Goal: Task Accomplishment & Management: Manage account settings

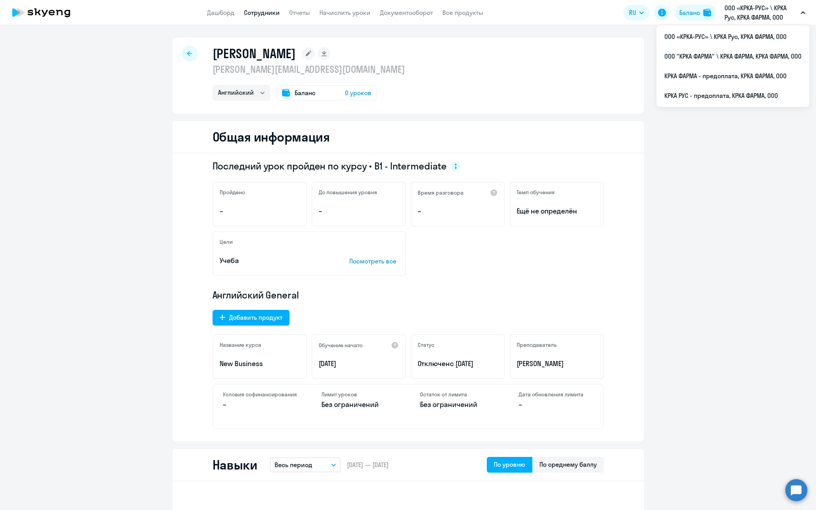
select select "english"
click at [743, 13] on p "ООО «КРКА-РУС» \ КРКА Рус, КРКА ФАРМА, ООО" at bounding box center [761, 12] width 73 height 19
click at [740, 30] on li "ООО «КРКА-РУС» \ КРКА Рус, КРКА ФАРМА, ООО" at bounding box center [733, 37] width 153 height 20
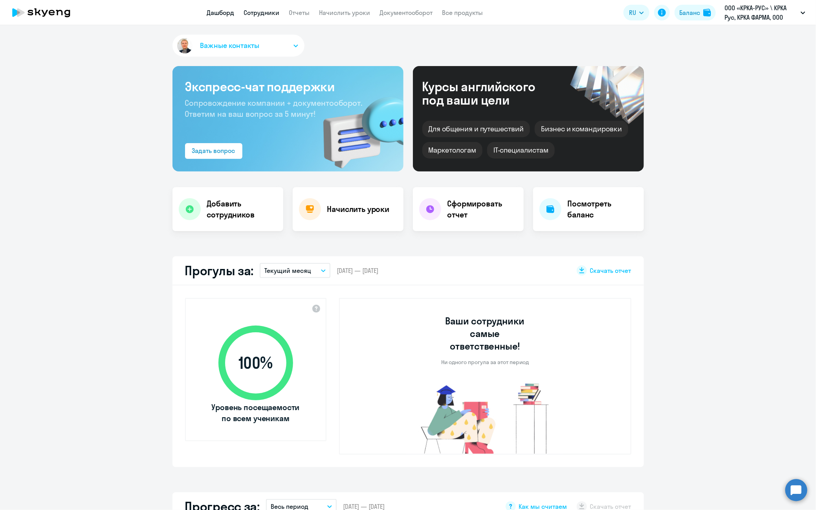
click at [263, 11] on link "Сотрудники" at bounding box center [262, 13] width 36 height 8
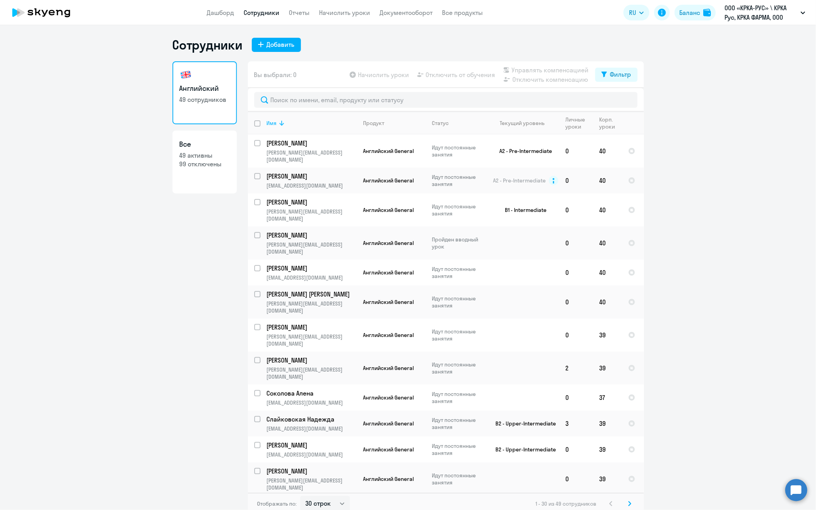
click at [289, 121] on div "Имя" at bounding box center [312, 122] width 90 height 7
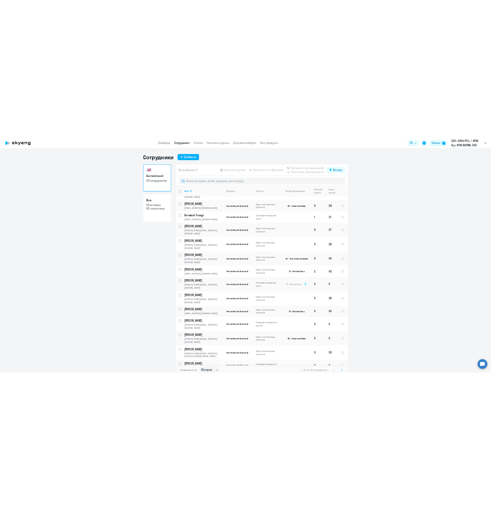
scroll to position [131, 0]
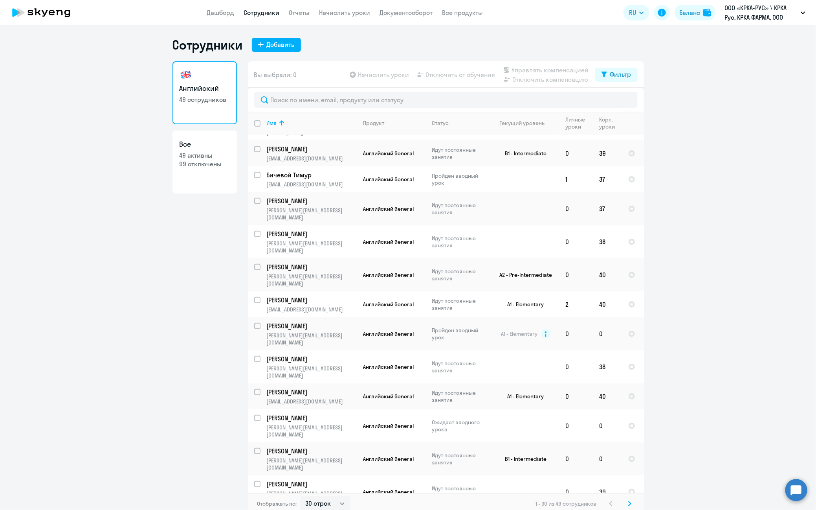
click at [86, 480] on ng-component "Сотрудники Добавить Английский 49 сотрудников Все 49 активны 99 отключены Вы вы…" at bounding box center [408, 275] width 816 height 477
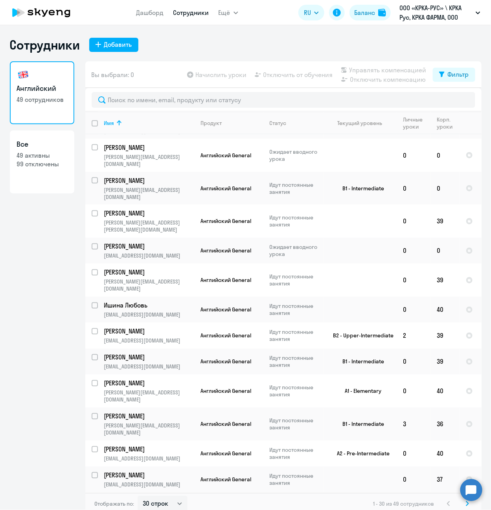
scroll to position [5, 0]
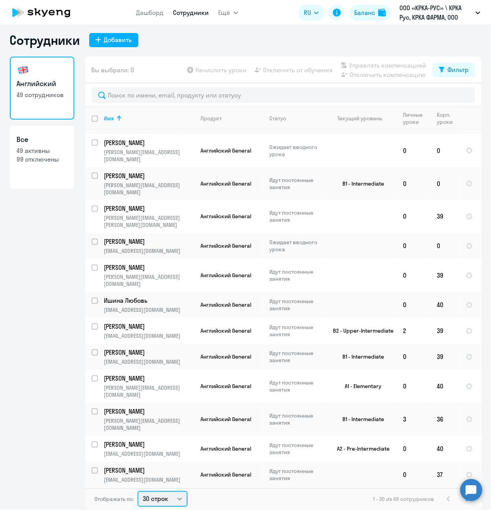
click at [176, 500] on select "30 строк 50 строк 100 строк" at bounding box center [163, 499] width 50 height 16
select select "100"
click at [138, 491] on select "30 строк 50 строк 100 строк" at bounding box center [163, 499] width 50 height 16
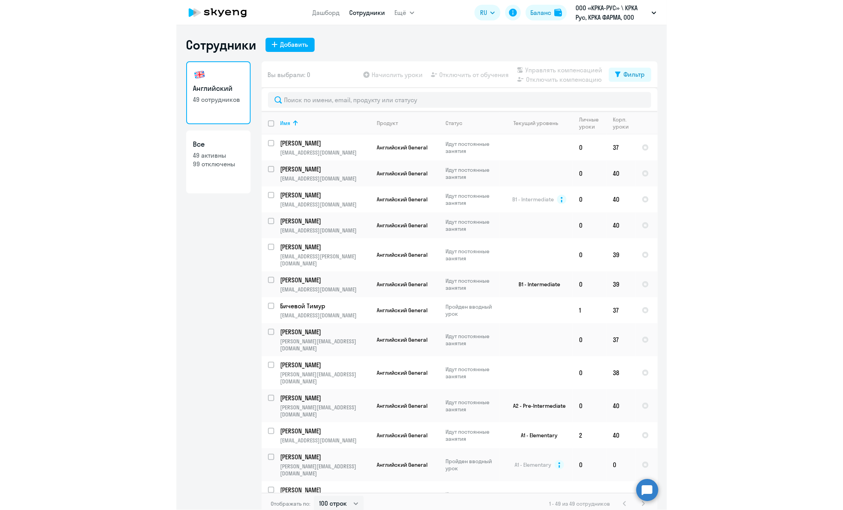
scroll to position [0, 0]
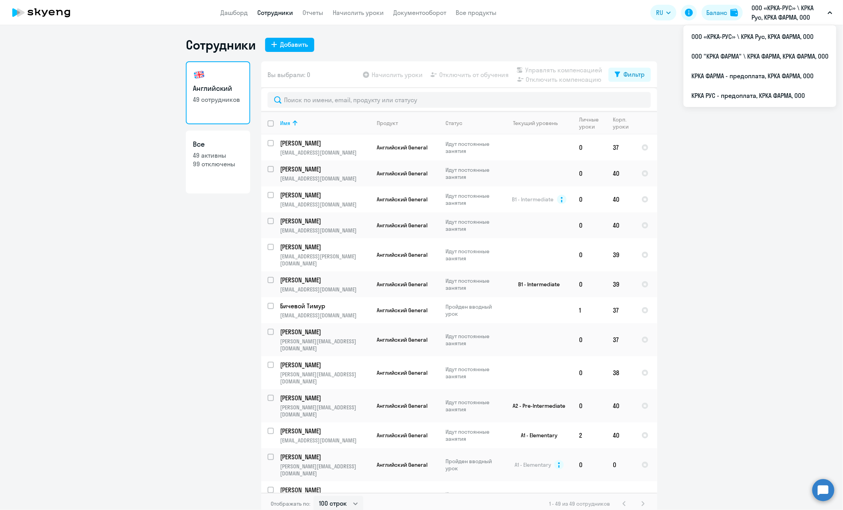
click at [816, 9] on button "ООО «КРКА-РУС» \ КРКА Рус, КРКА ФАРМА, ООО" at bounding box center [792, 12] width 89 height 19
click at [795, 17] on p "ООО «КРКА-РУС» \ КРКА Рус, КРКА ФАРМА, ООО" at bounding box center [788, 12] width 73 height 19
click at [721, 94] on li "КРКА РУС - предоплата, КРКА ФАРМА, ООО" at bounding box center [760, 96] width 153 height 20
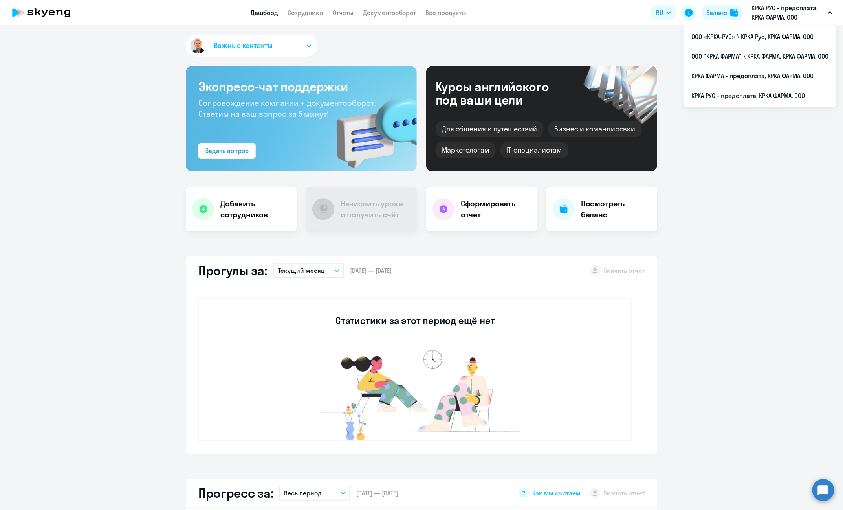
click at [784, 8] on p "КРКА РУС - предоплата, КРКА ФАРМА, ООО" at bounding box center [788, 12] width 73 height 19
click at [747, 94] on li "КРКА РУС - предоплата, КРКА ФАРМА, ООО" at bounding box center [760, 96] width 153 height 20
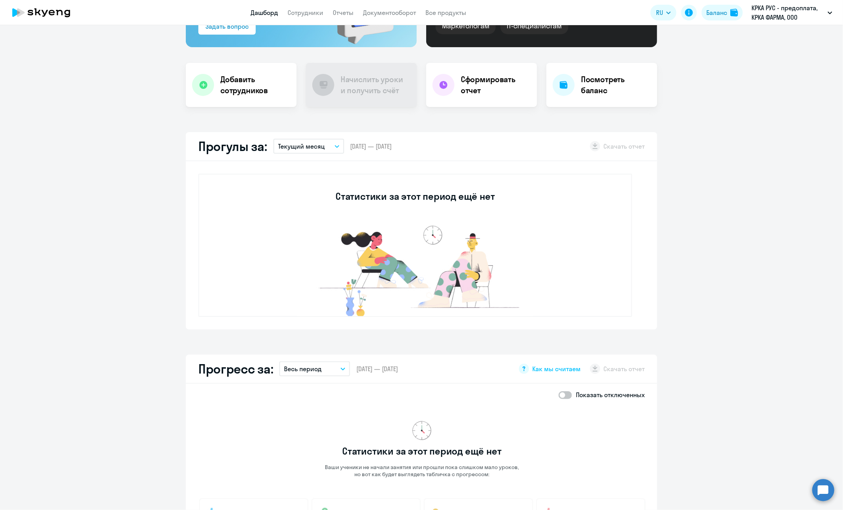
scroll to position [35, 0]
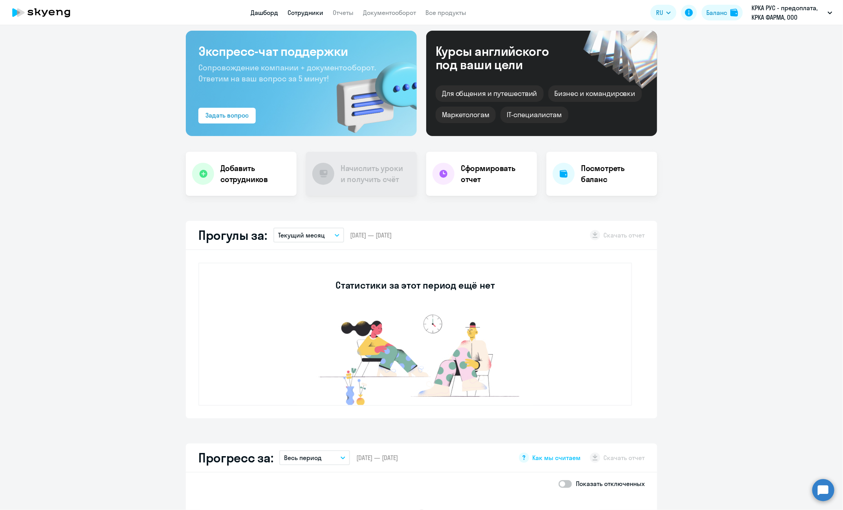
click at [297, 11] on link "Сотрудники" at bounding box center [306, 13] width 36 height 8
select select "30"
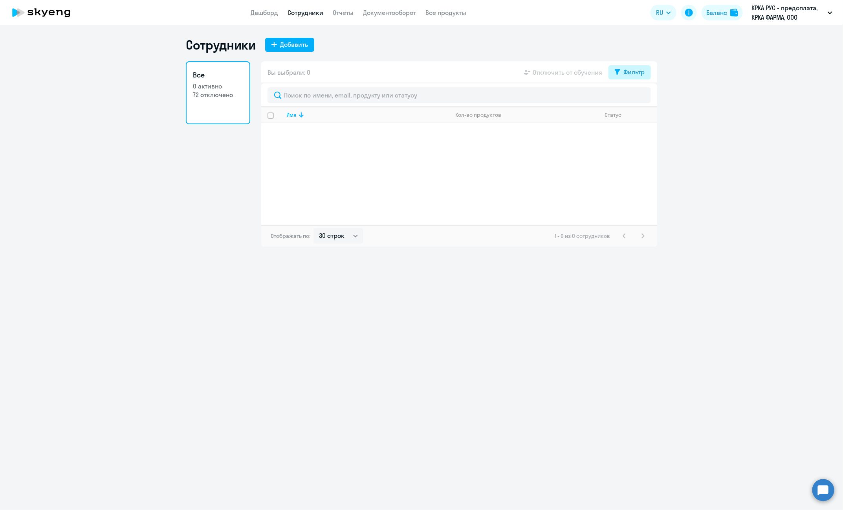
click at [630, 68] on div "Фильтр" at bounding box center [634, 71] width 21 height 9
click at [638, 97] on span at bounding box center [637, 98] width 13 height 8
click at [631, 97] on input "checkbox" at bounding box center [631, 97] width 0 height 0
checkbox input "true"
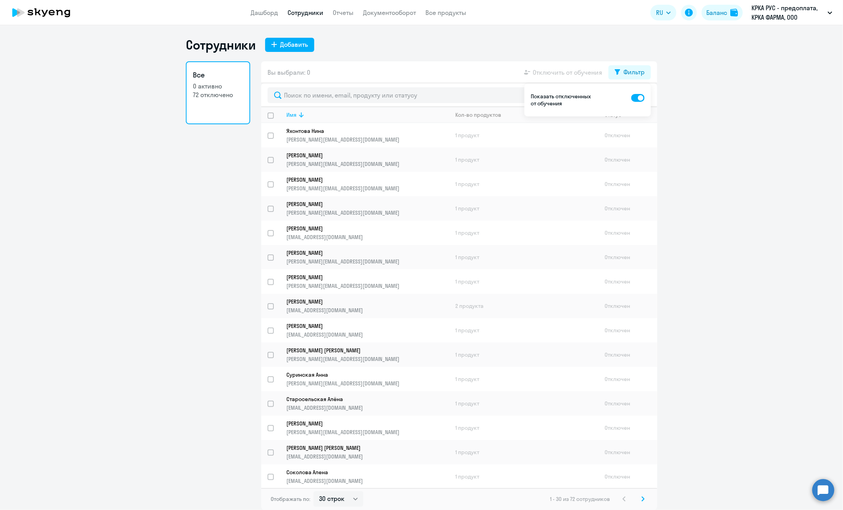
click at [315, 113] on div "Имя" at bounding box center [367, 114] width 162 height 7
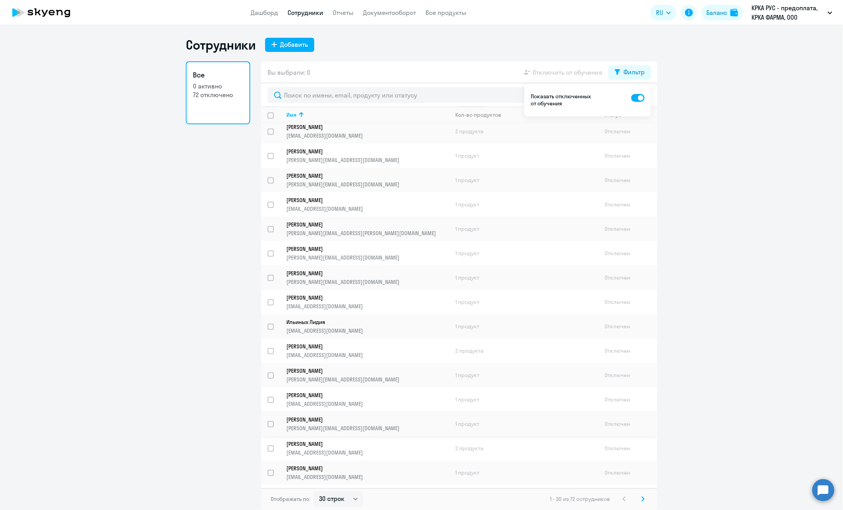
scroll to position [329, 0]
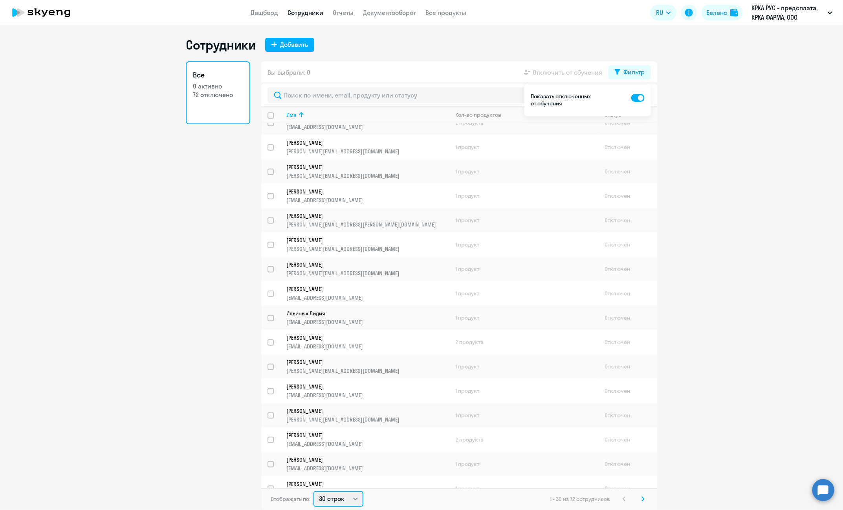
click at [355, 499] on select "30 строк 50 строк 100 строк" at bounding box center [339, 499] width 50 height 16
select select "100"
click at [314, 491] on select "30 строк 50 строк 100 строк" at bounding box center [339, 499] width 50 height 16
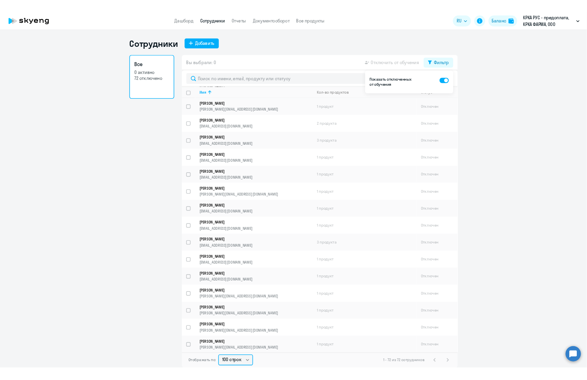
scroll to position [808, 0]
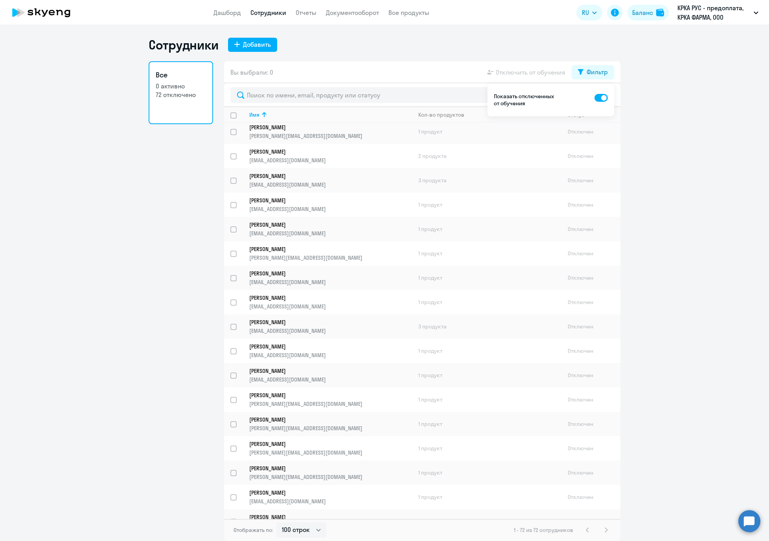
click at [70, 492] on ng-component "Сотрудники Добавить Все 0 активно 72 отключено Вы выбрали: 0 Отключить от обуче…" at bounding box center [384, 289] width 769 height 504
